Goal: Use online tool/utility: Utilize a website feature to perform a specific function

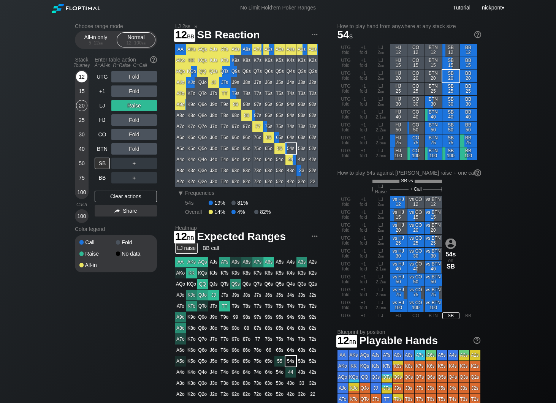
click at [85, 76] on div "12" at bounding box center [81, 76] width 11 height 11
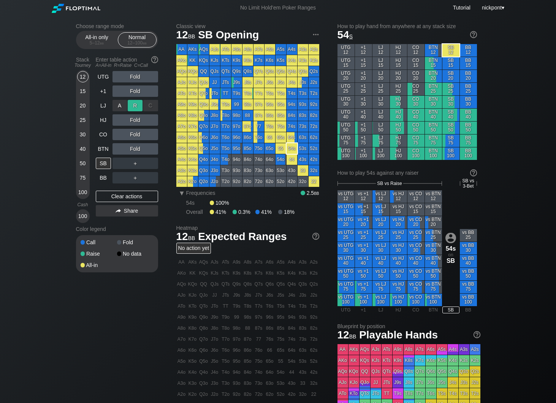
click at [139, 106] on div "R ✕" at bounding box center [135, 105] width 15 height 11
click at [135, 108] on div "R ✕" at bounding box center [135, 105] width 15 height 11
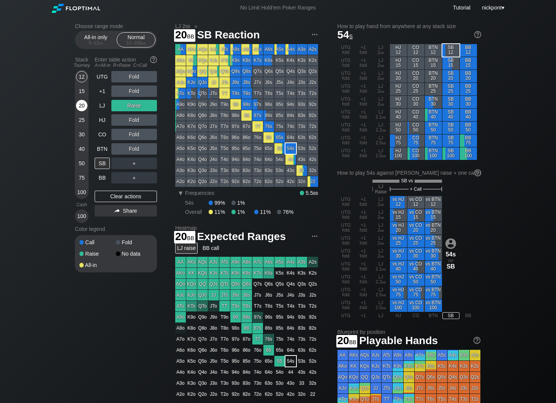
click at [85, 105] on div "20" at bounding box center [81, 105] width 11 height 11
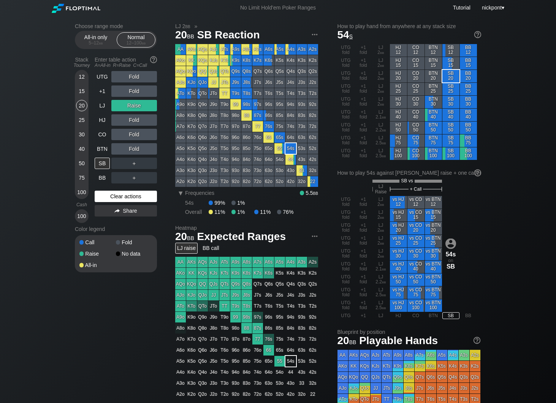
click at [127, 195] on div "Clear actions" at bounding box center [126, 196] width 62 height 11
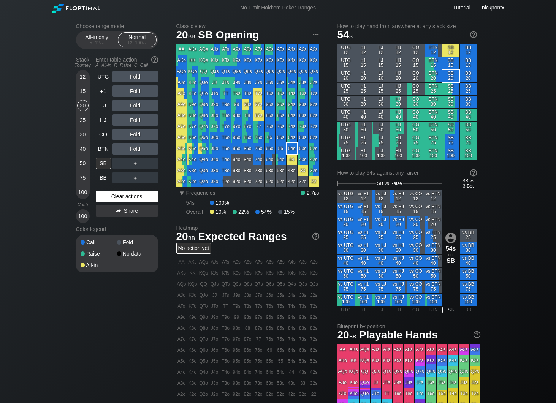
click at [127, 195] on div "Clear actions" at bounding box center [127, 196] width 62 height 11
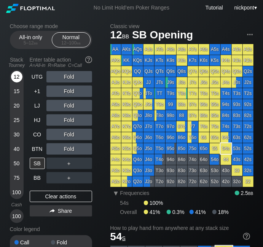
click at [17, 77] on div "12" at bounding box center [16, 76] width 11 height 11
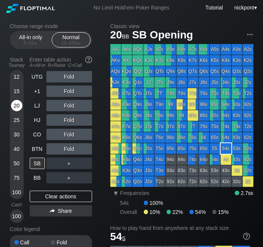
click at [18, 108] on div "20" at bounding box center [16, 105] width 11 height 11
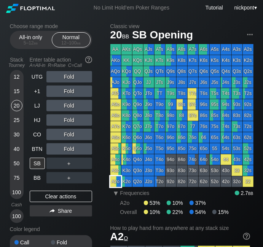
click at [114, 181] on div "A2o" at bounding box center [115, 181] width 11 height 11
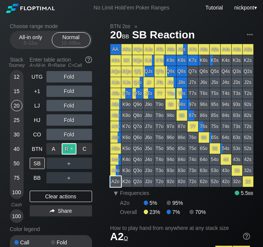
click at [74, 149] on div "R ✕" at bounding box center [69, 148] width 15 height 11
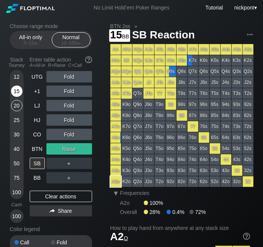
click at [16, 89] on div "15" at bounding box center [16, 91] width 11 height 11
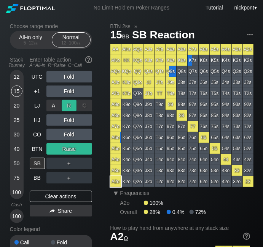
click at [68, 108] on div "R ✕" at bounding box center [69, 105] width 15 height 11
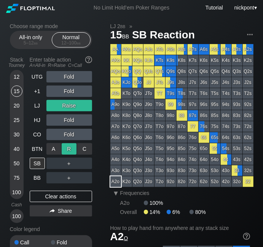
click at [72, 150] on div "R ✕" at bounding box center [69, 148] width 15 height 11
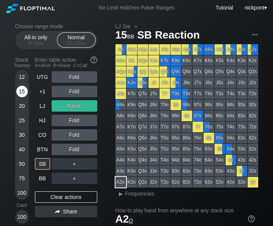
click at [23, 91] on div "15" at bounding box center [21, 91] width 11 height 11
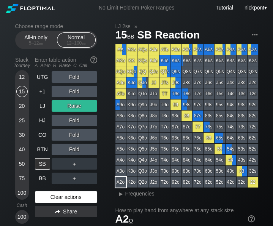
click at [79, 194] on div "Clear actions" at bounding box center [66, 196] width 62 height 11
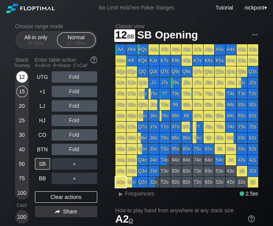
click at [22, 77] on div "12" at bounding box center [21, 76] width 11 height 11
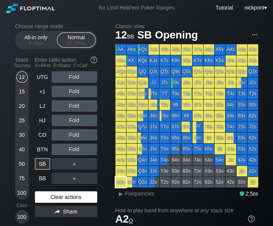
click at [64, 195] on div "Clear actions" at bounding box center [66, 196] width 62 height 11
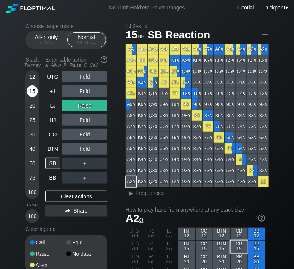
click at [30, 99] on div "15" at bounding box center [32, 93] width 11 height 14
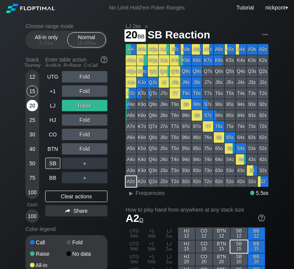
click at [30, 108] on div "20" at bounding box center [32, 105] width 11 height 11
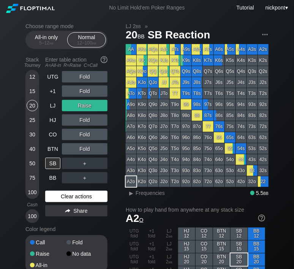
click at [68, 196] on div "Clear actions" at bounding box center [76, 196] width 62 height 11
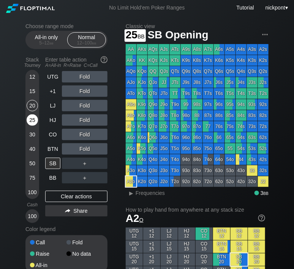
click at [33, 119] on div "25" at bounding box center [32, 119] width 11 height 11
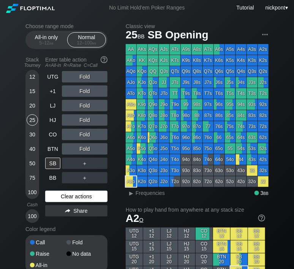
click at [93, 196] on div "Clear actions" at bounding box center [76, 196] width 62 height 11
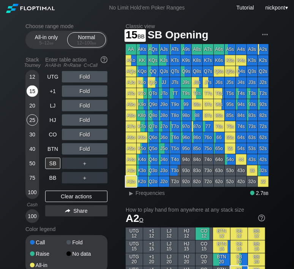
click at [32, 92] on div "15" at bounding box center [32, 91] width 11 height 11
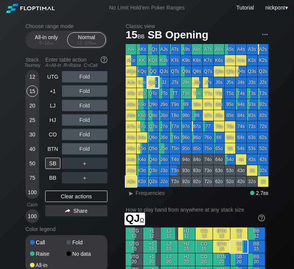
click at [154, 83] on div "QJo" at bounding box center [153, 82] width 11 height 11
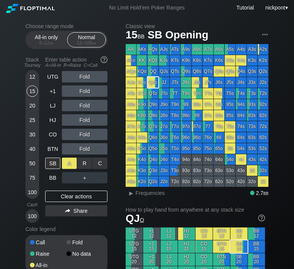
click at [68, 165] on div "A ✕" at bounding box center [69, 163] width 15 height 11
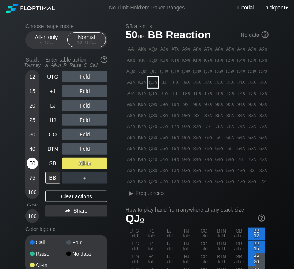
click at [32, 162] on div "50" at bounding box center [32, 163] width 11 height 11
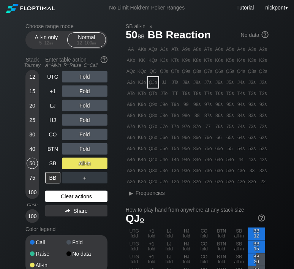
click at [64, 195] on div "Clear actions" at bounding box center [76, 196] width 62 height 11
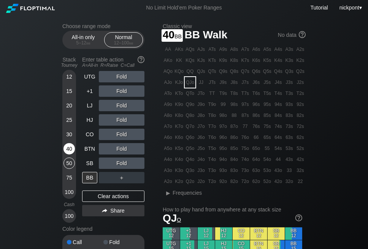
click at [67, 149] on div "40" at bounding box center [69, 148] width 11 height 11
click at [68, 118] on div "25" at bounding box center [69, 119] width 11 height 11
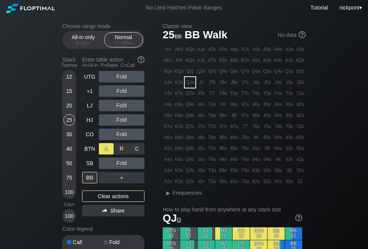
click at [107, 151] on div "A ✕" at bounding box center [106, 148] width 15 height 11
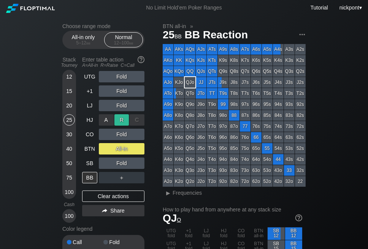
click at [119, 119] on div "R ✕" at bounding box center [121, 119] width 15 height 11
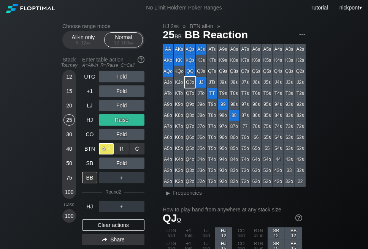
click at [107, 150] on div "A ✕" at bounding box center [106, 148] width 15 height 11
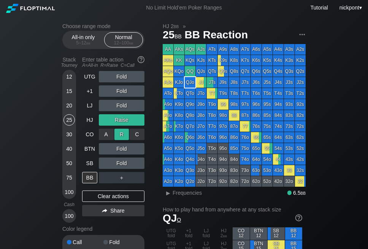
click at [119, 135] on div "R ✕" at bounding box center [121, 134] width 15 height 11
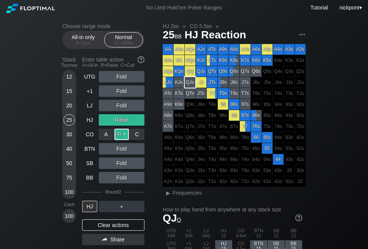
click at [124, 135] on div "R ✕" at bounding box center [121, 134] width 15 height 11
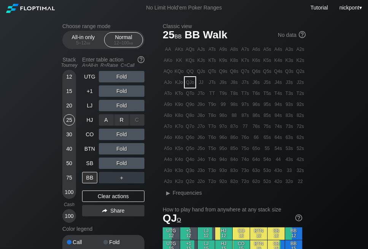
click at [126, 119] on div "R ✕" at bounding box center [121, 119] width 15 height 11
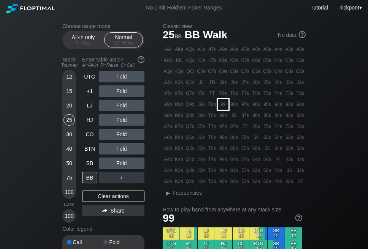
click at [222, 103] on div "99" at bounding box center [223, 104] width 11 height 11
click at [71, 150] on div "40" at bounding box center [69, 148] width 11 height 11
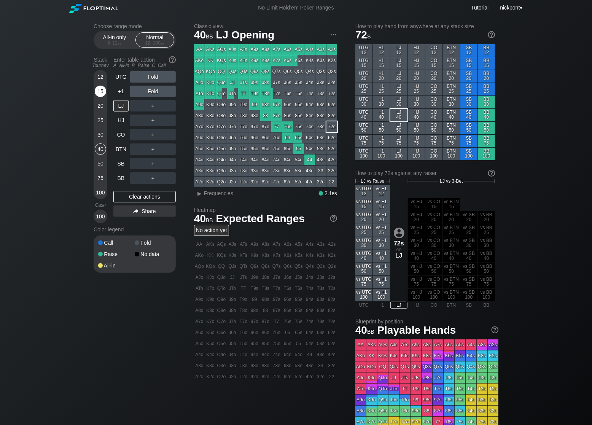
click at [103, 95] on div "15" at bounding box center [100, 91] width 11 height 11
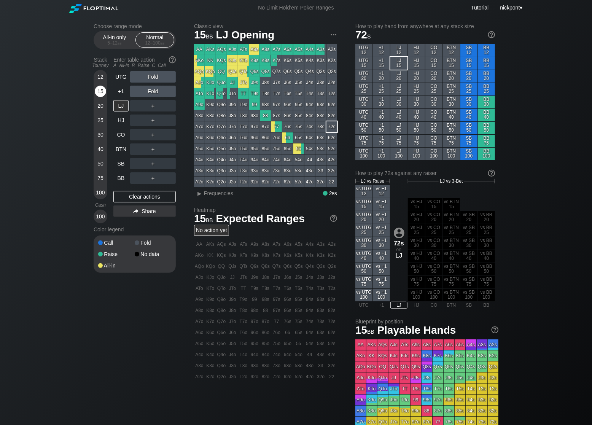
click at [102, 92] on div "15" at bounding box center [100, 91] width 11 height 11
